Goal: Task Accomplishment & Management: Manage account settings

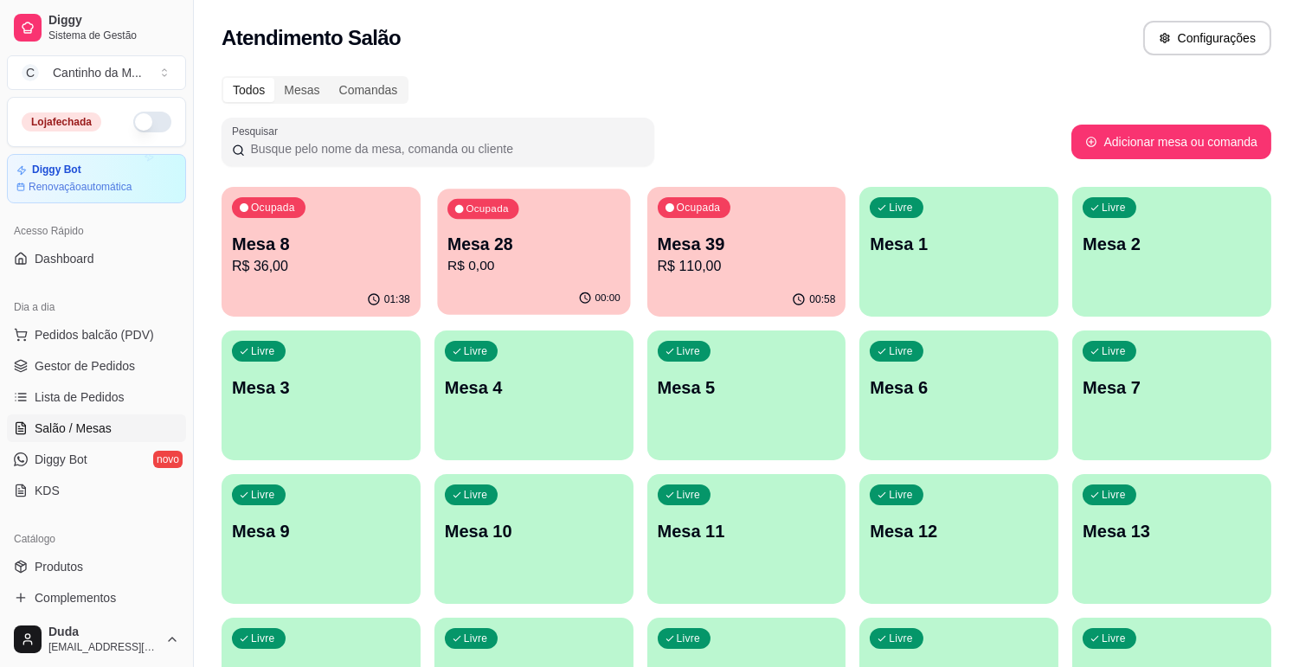
click at [596, 254] on div "Mesa 28 R$ 0,00" at bounding box center [534, 254] width 173 height 43
click at [81, 386] on link "Lista de Pedidos" at bounding box center [96, 397] width 179 height 28
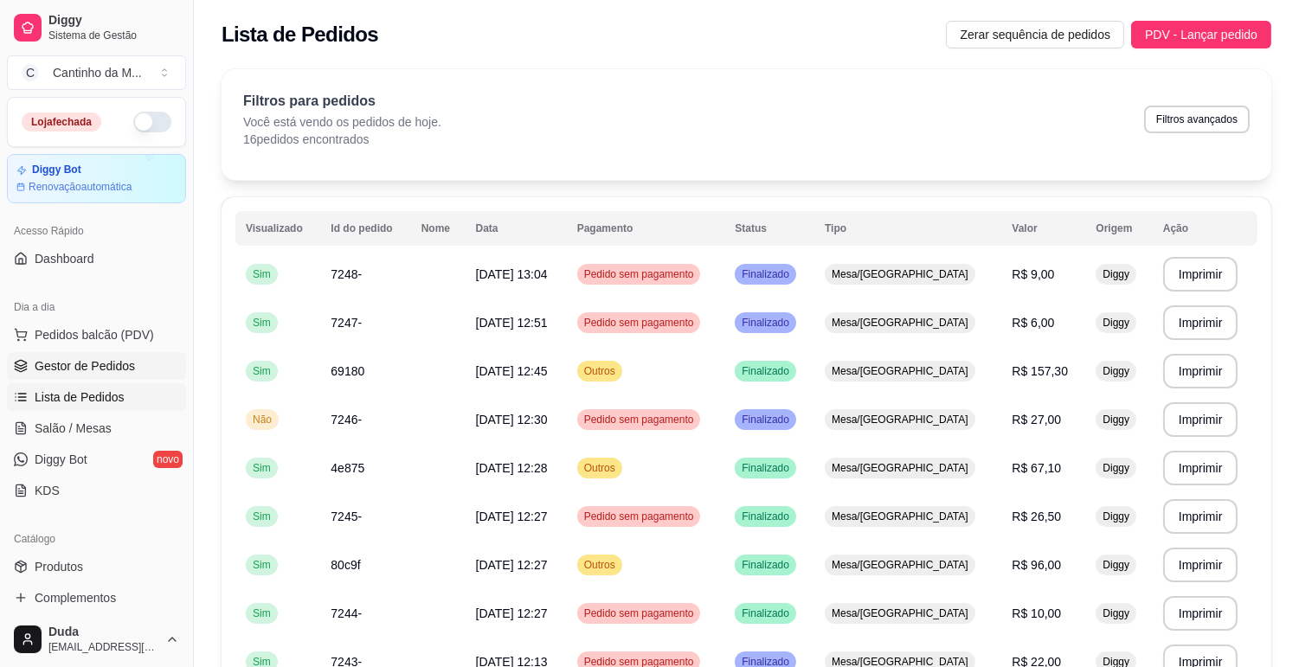
click at [87, 365] on span "Gestor de Pedidos" at bounding box center [85, 365] width 100 height 17
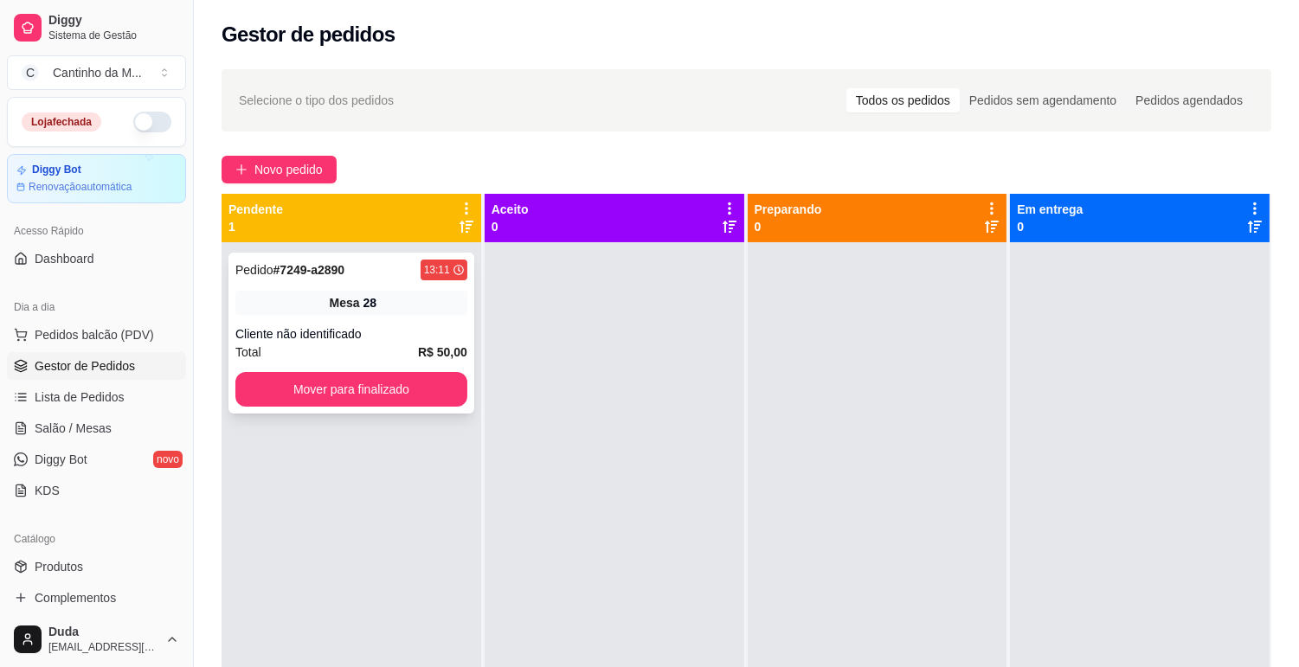
click at [413, 273] on div "Pedido # 7249-a2890 13:11" at bounding box center [351, 270] width 232 height 21
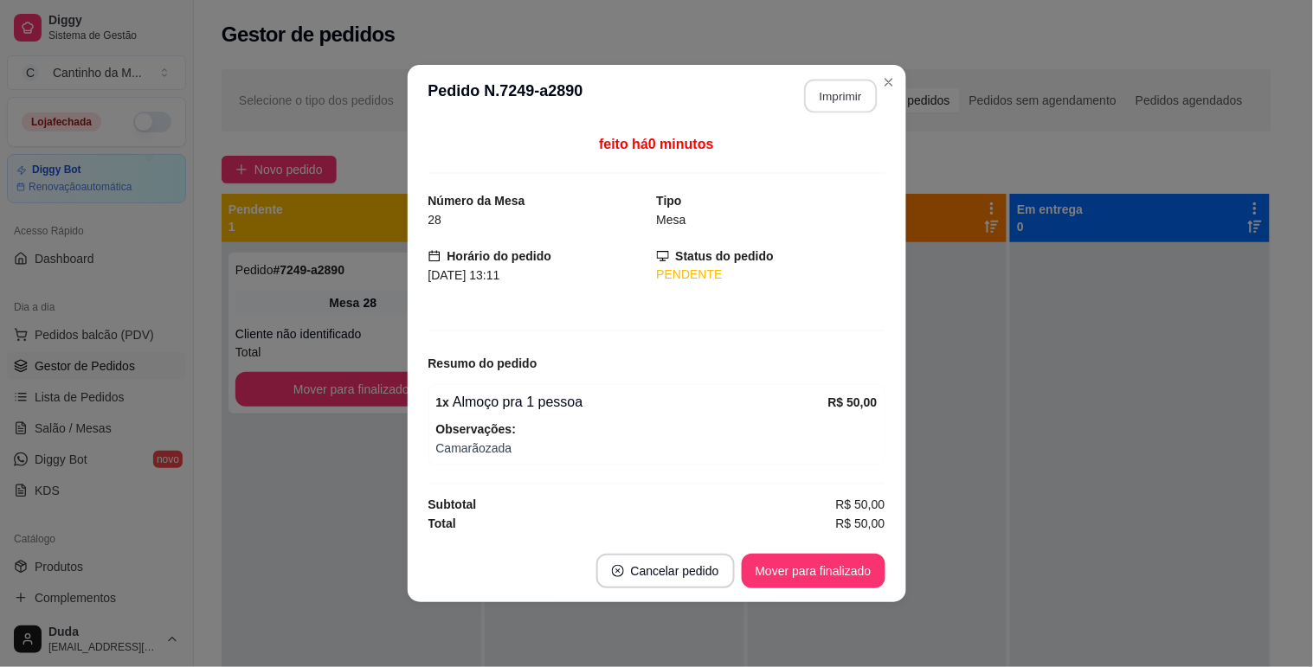
click at [834, 88] on button "Imprimir" at bounding box center [840, 97] width 73 height 34
click at [823, 577] on button "Mover para finalizado" at bounding box center [814, 571] width 144 height 35
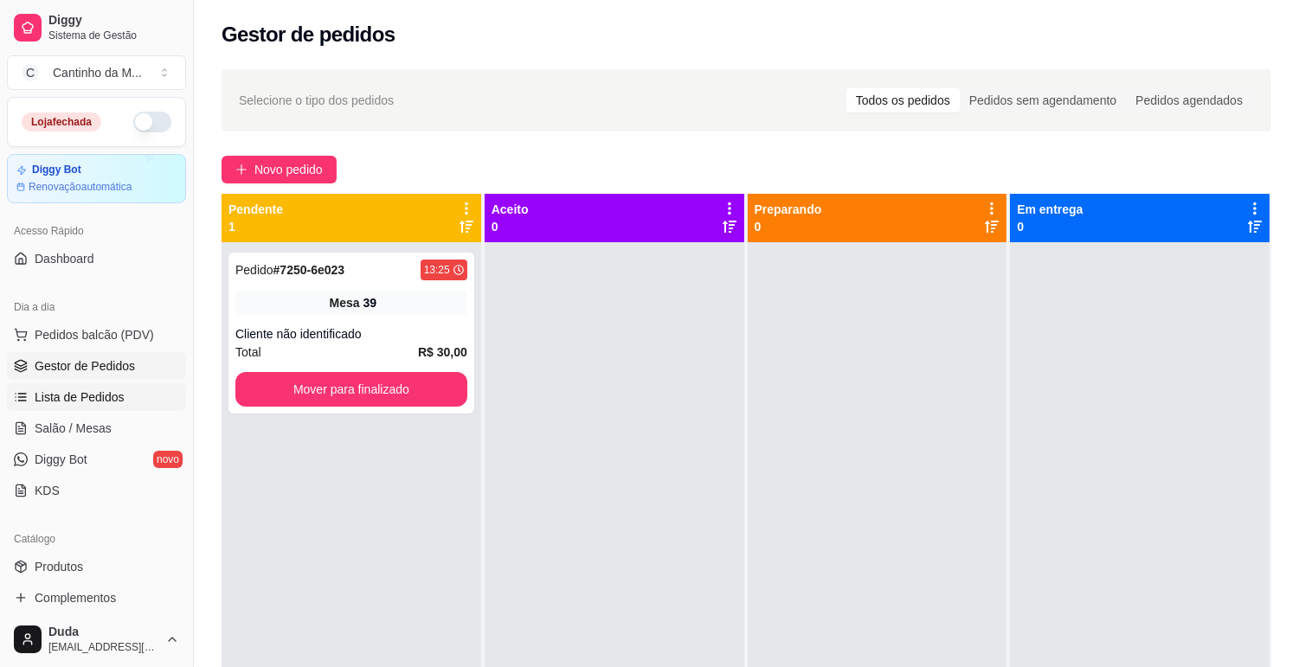
click at [52, 385] on link "Lista de Pedidos" at bounding box center [96, 397] width 179 height 28
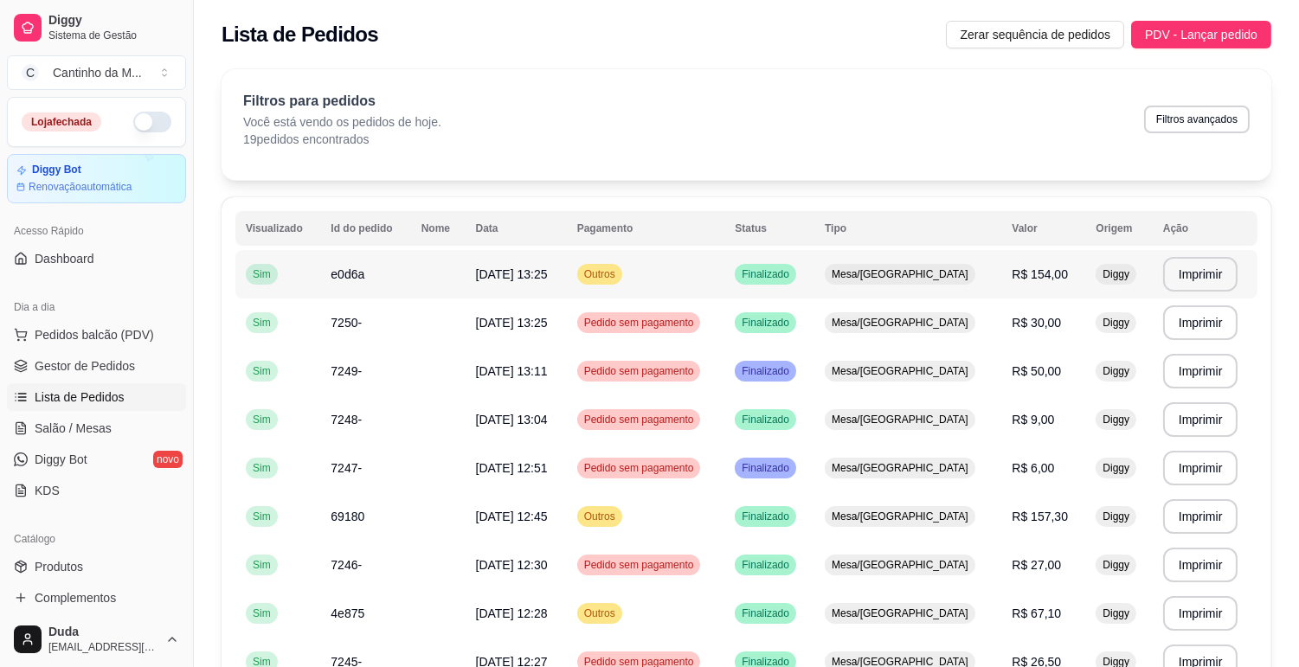
click at [463, 267] on td at bounding box center [438, 274] width 55 height 48
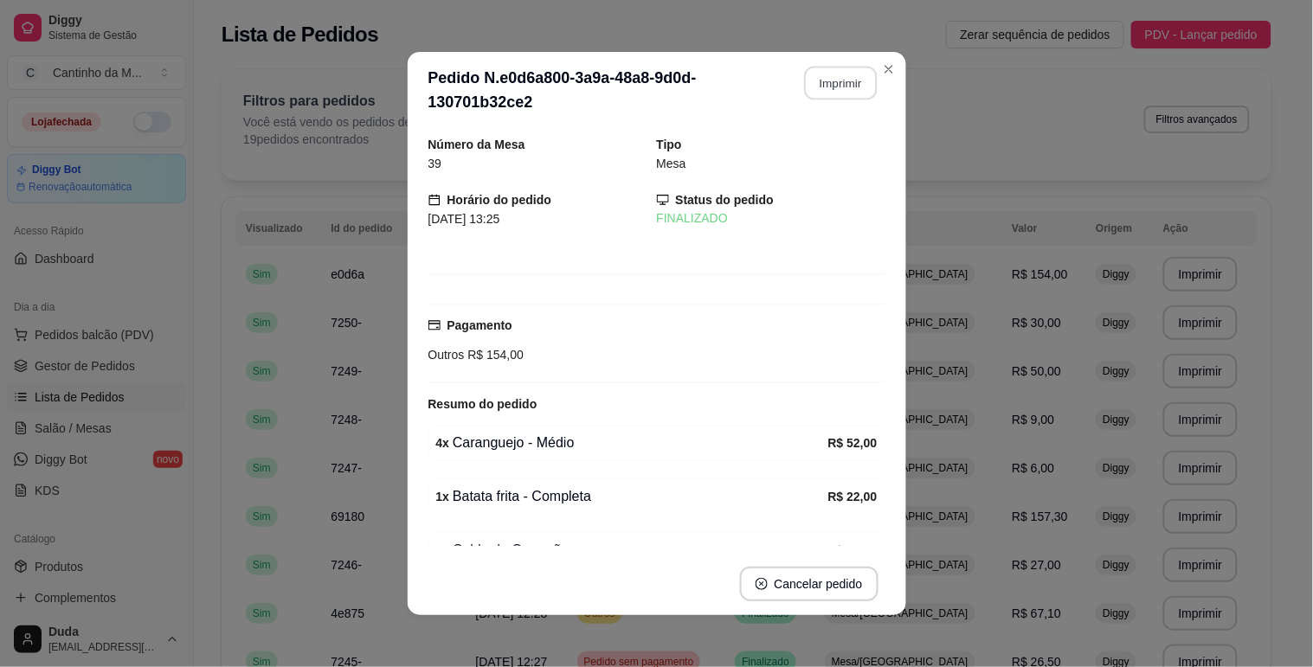
click at [818, 92] on button "Imprimir" at bounding box center [840, 84] width 73 height 34
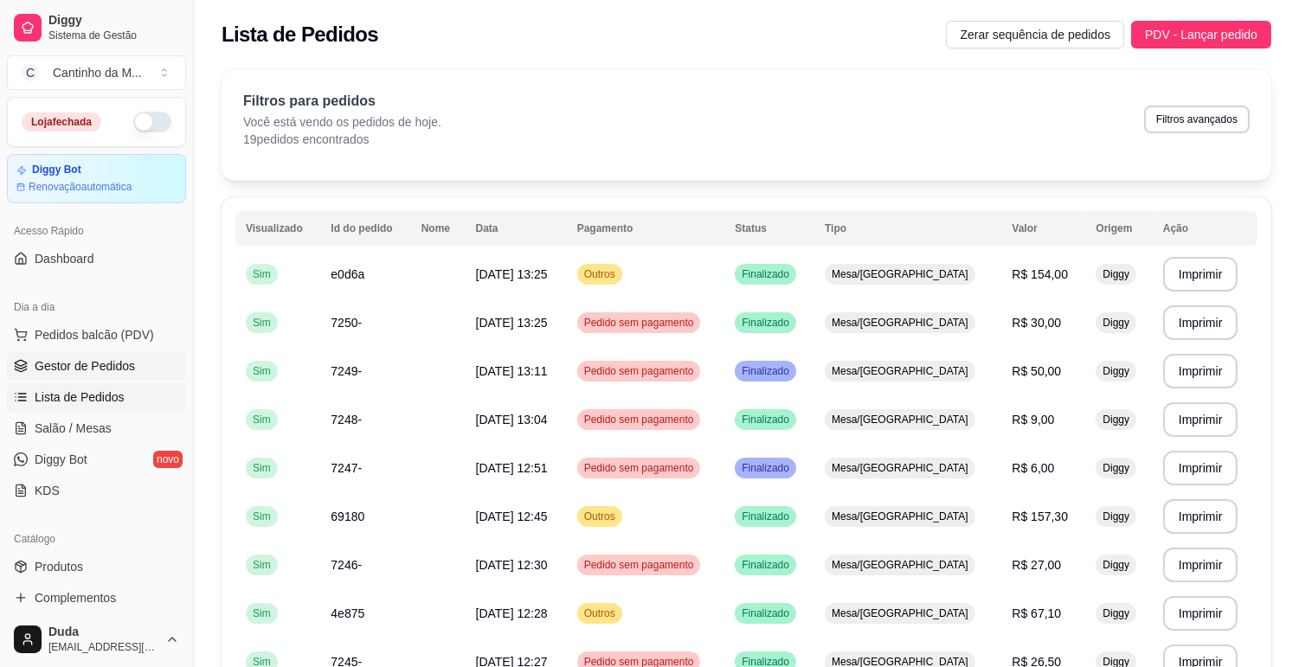
click at [98, 368] on span "Gestor de Pedidos" at bounding box center [85, 365] width 100 height 17
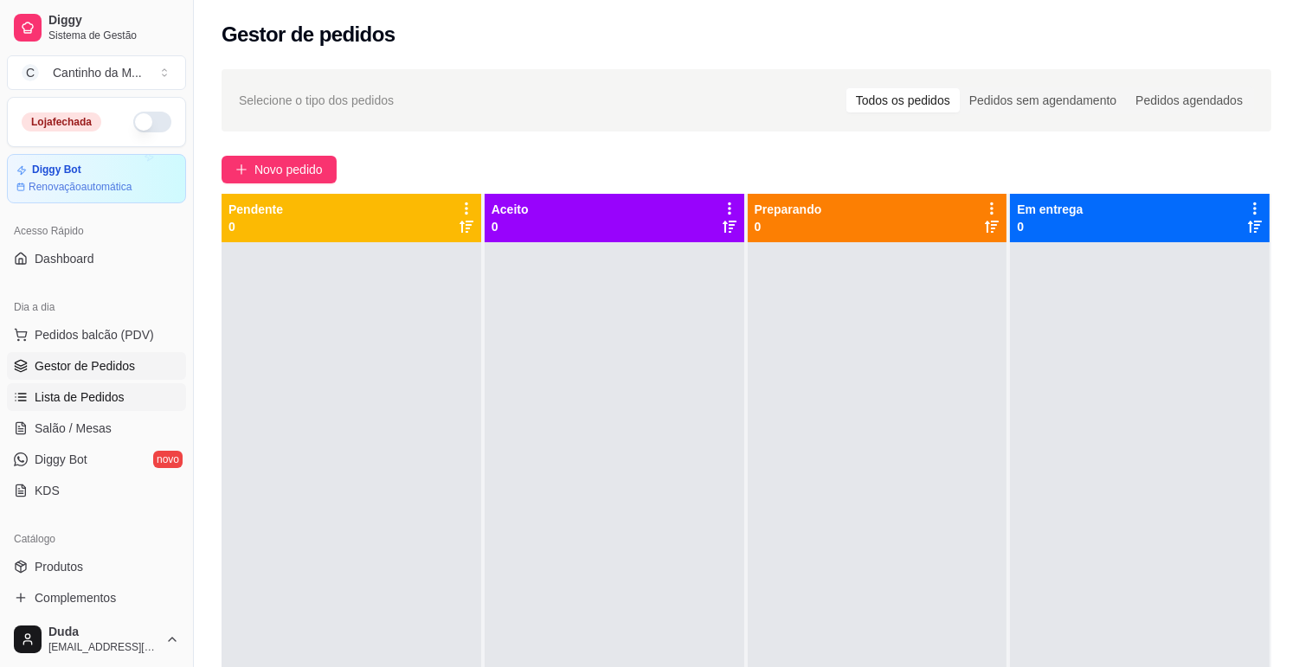
click at [93, 393] on span "Lista de Pedidos" at bounding box center [80, 397] width 90 height 17
